Goal: Information Seeking & Learning: Learn about a topic

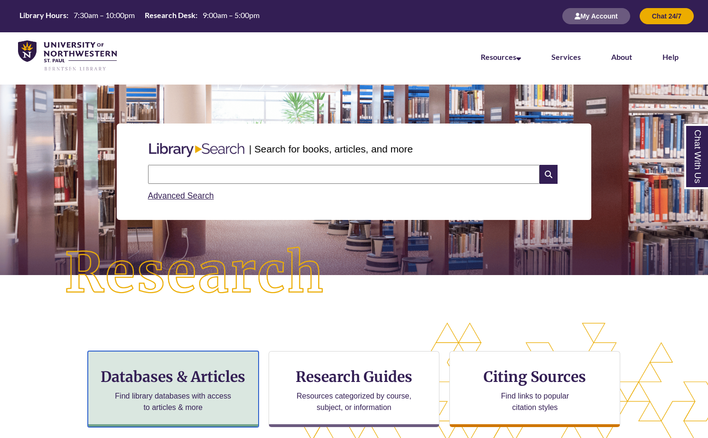
click at [190, 375] on h3 "Databases & Articles" at bounding box center [173, 376] width 155 height 18
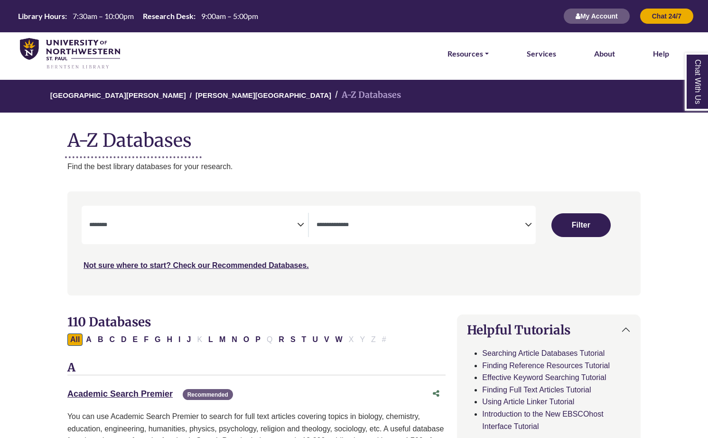
select select "Database Subject Filter"
select select "Database Types Filter"
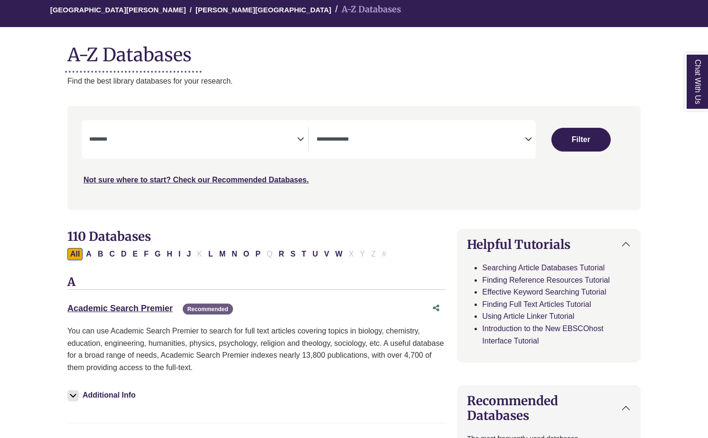
scroll to position [117, 0]
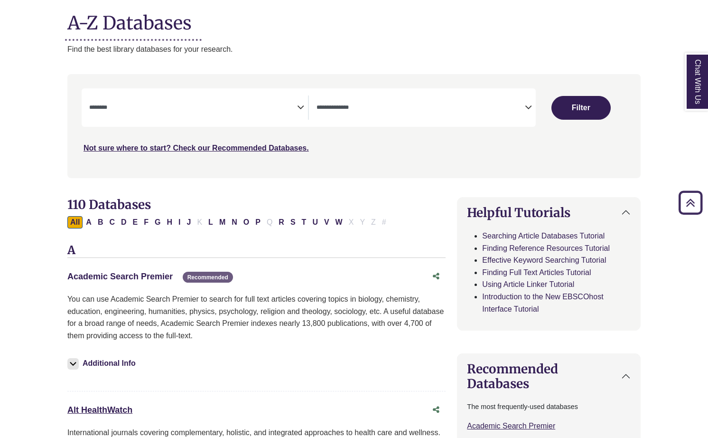
click at [155, 275] on link "Academic Search Premier This link opens in a new window" at bounding box center [119, 275] width 105 height 9
click at [258, 223] on button "P" at bounding box center [257, 222] width 11 height 12
select select "Database Subject Filter"
select select "Database Types Filter"
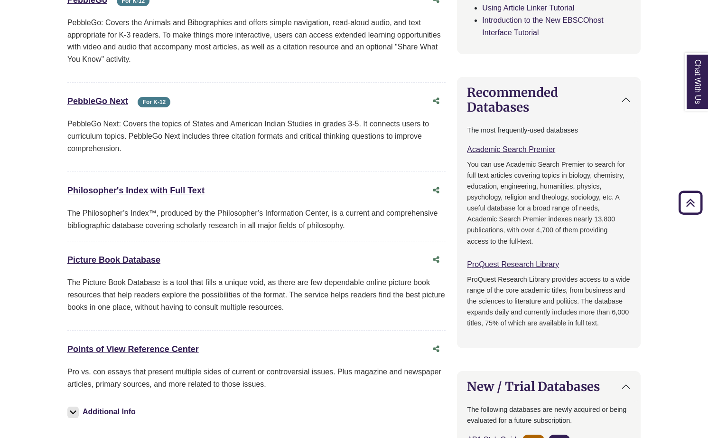
scroll to position [398, 0]
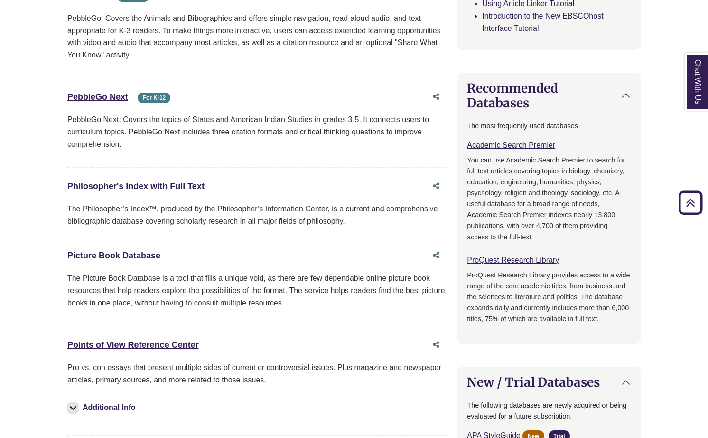
click at [178, 189] on link "Philosopher's Index with Full Text This link opens in a new window" at bounding box center [135, 185] width 137 height 9
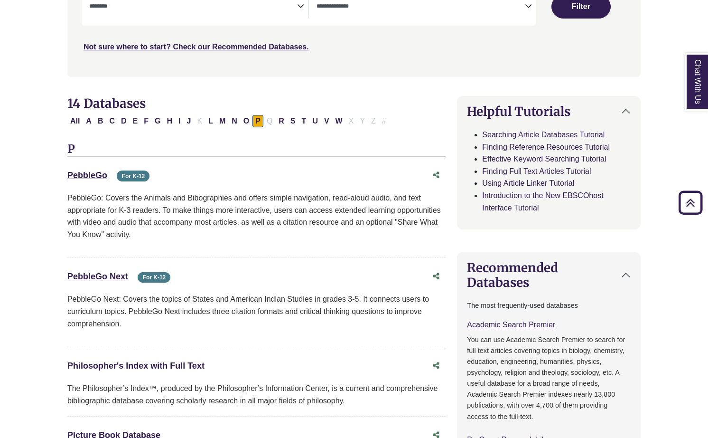
scroll to position [134, 0]
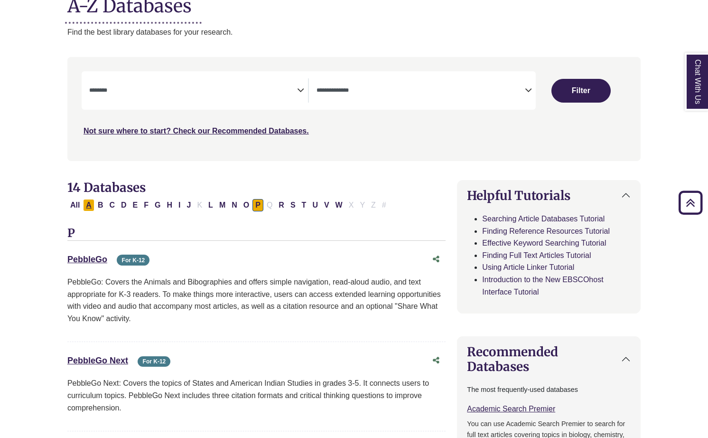
click at [85, 204] on button "A" at bounding box center [88, 205] width 11 height 12
select select "Database Subject Filter"
select select "Database Types Filter"
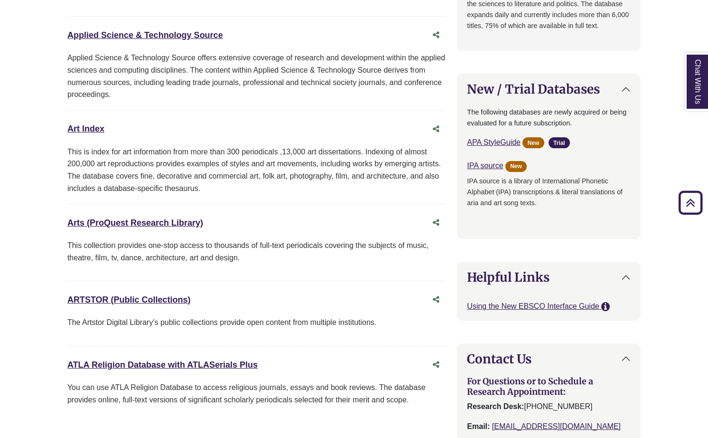
scroll to position [691, 0]
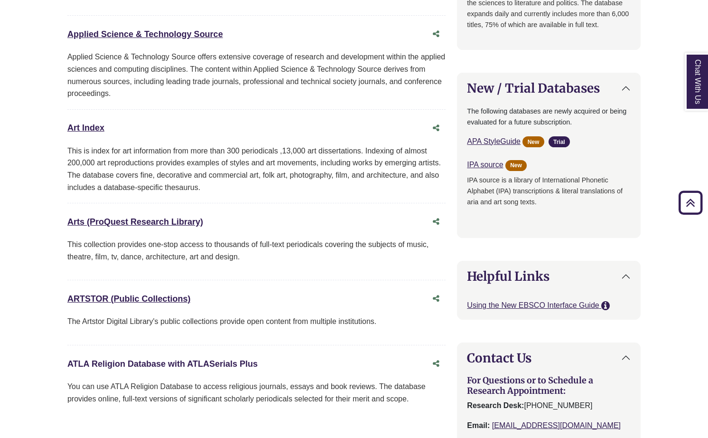
click at [139, 360] on link "ATLA Religion Database with ATLASerials Plus This link opens in a new window" at bounding box center [162, 363] width 190 height 9
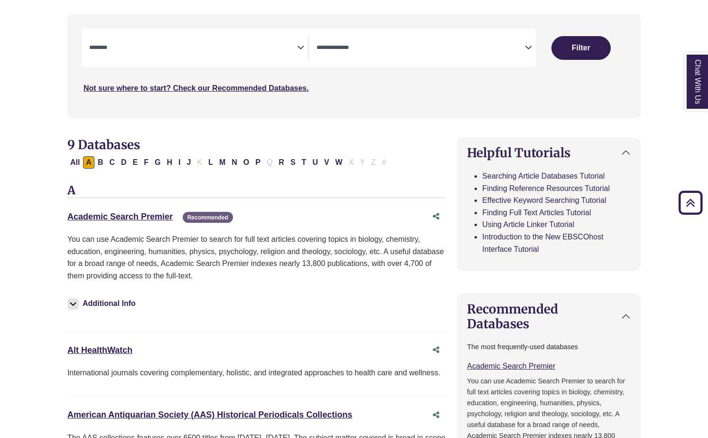
scroll to position [0, 0]
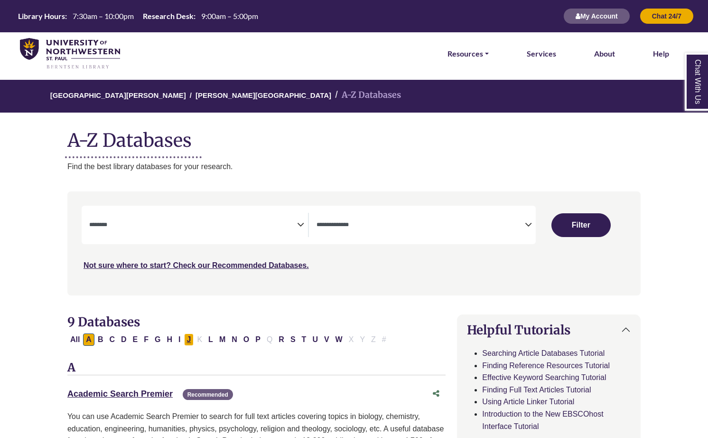
click at [188, 343] on button "J" at bounding box center [189, 339] width 10 height 12
select select "Database Subject Filter"
select select "Database Types Filter"
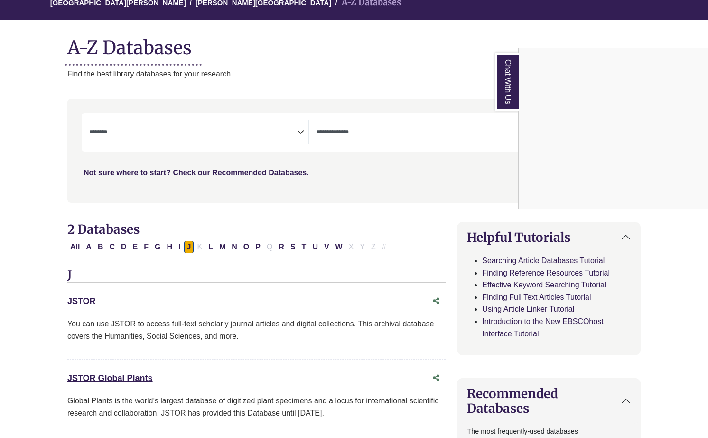
scroll to position [93, 0]
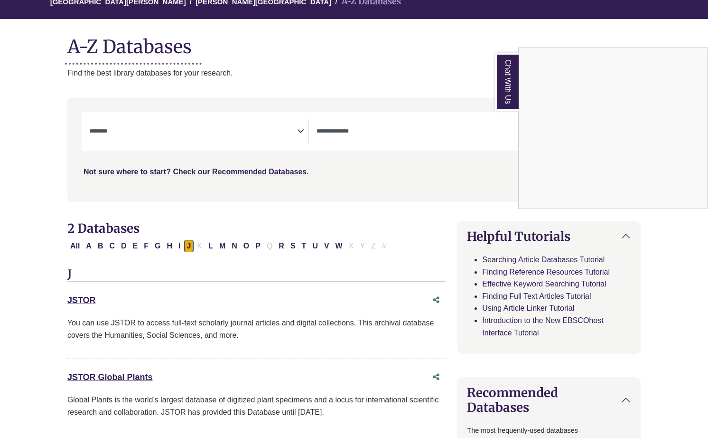
click at [78, 299] on div "Chat With Us" at bounding box center [354, 219] width 708 height 438
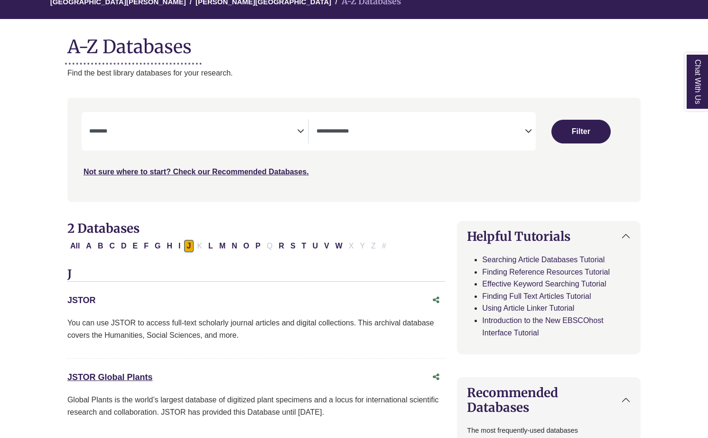
click at [84, 299] on link "JSTOR This link opens in a new window" at bounding box center [81, 299] width 28 height 9
